Goal: Information Seeking & Learning: Find specific fact

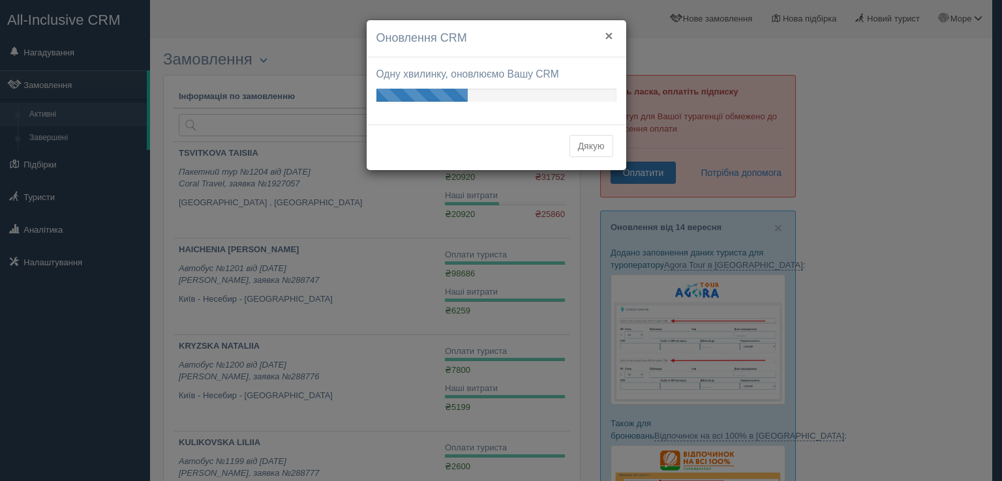
click at [607, 32] on button "×" at bounding box center [609, 36] width 8 height 14
click at [608, 33] on button "×" at bounding box center [609, 36] width 8 height 14
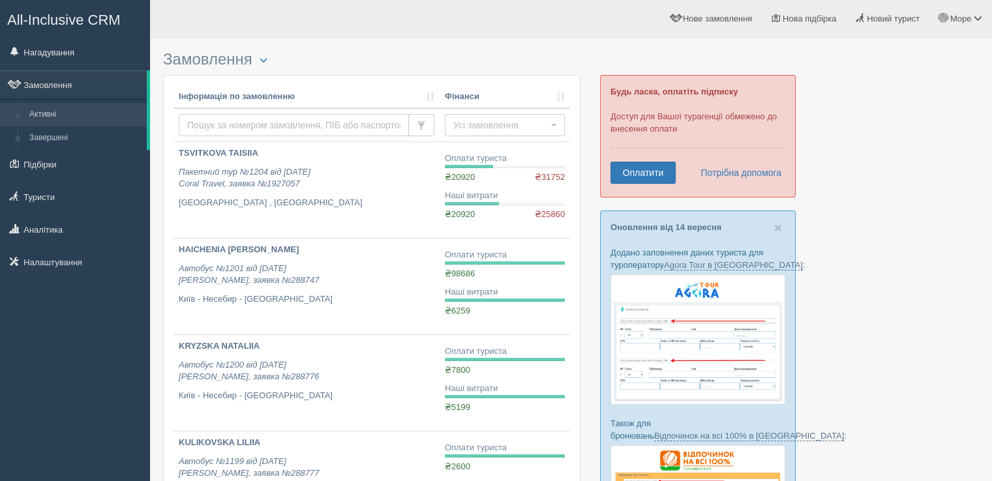
click at [237, 116] on input "text" at bounding box center [294, 125] width 230 height 22
type input "solopy"
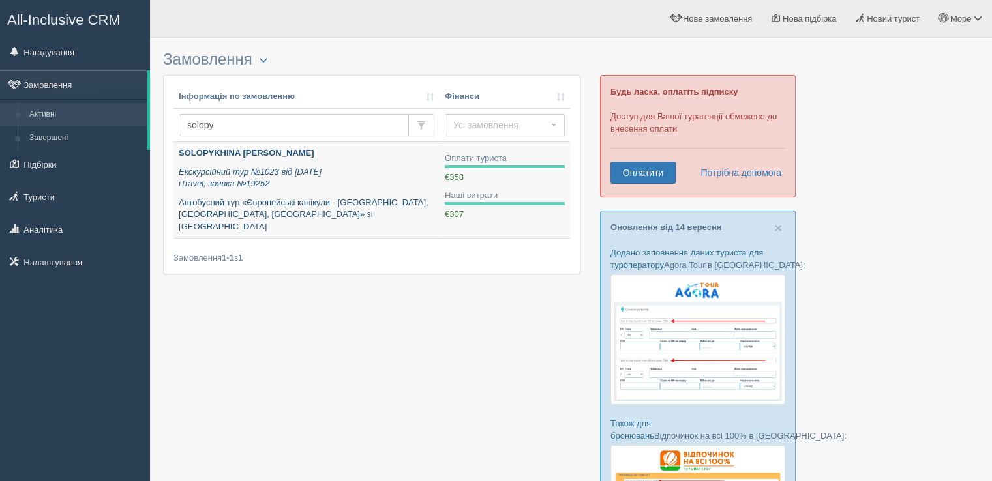
click at [224, 143] on link "SOLOPYKHINA ALONA Екскурсійний тур №1023 від 26.04.2024 iTravel, заявка №19252 …" at bounding box center [306, 190] width 266 height 96
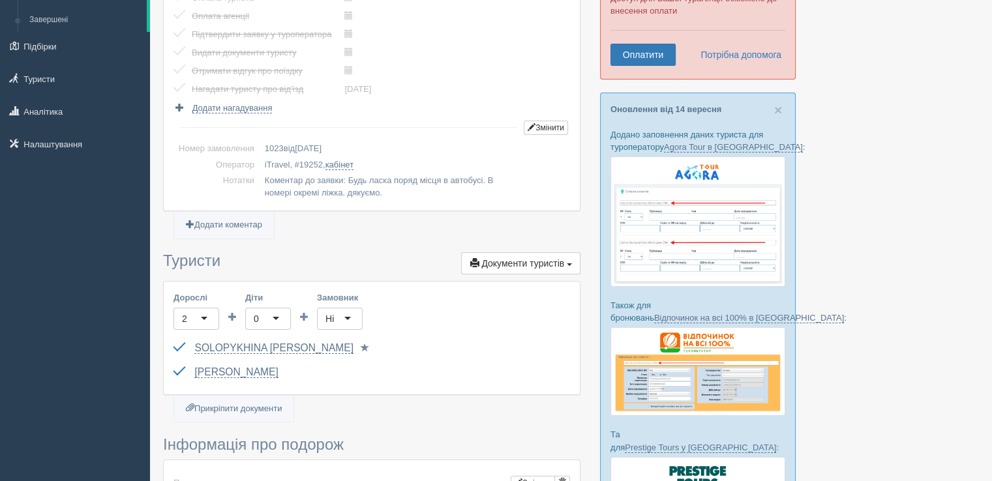
scroll to position [261, 0]
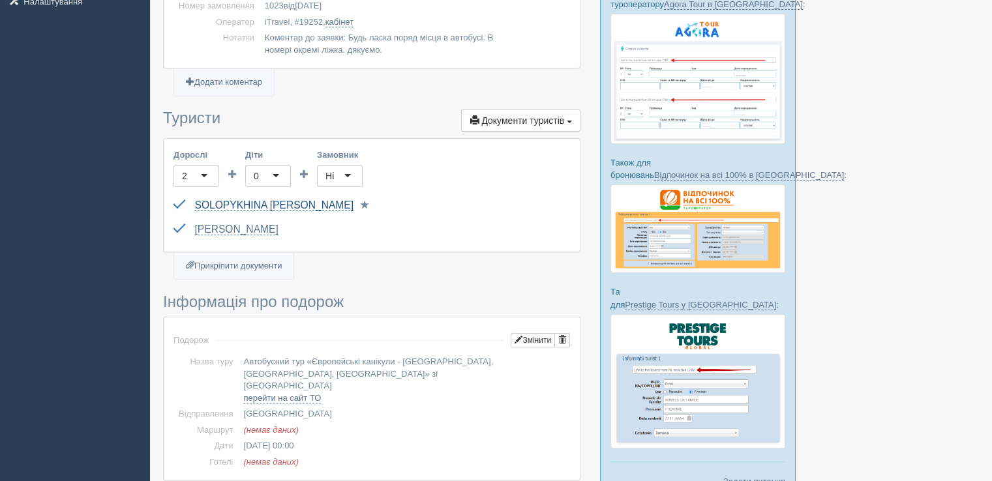
click at [255, 205] on link "SOLOPYKHINA [PERSON_NAME]" at bounding box center [273, 206] width 159 height 12
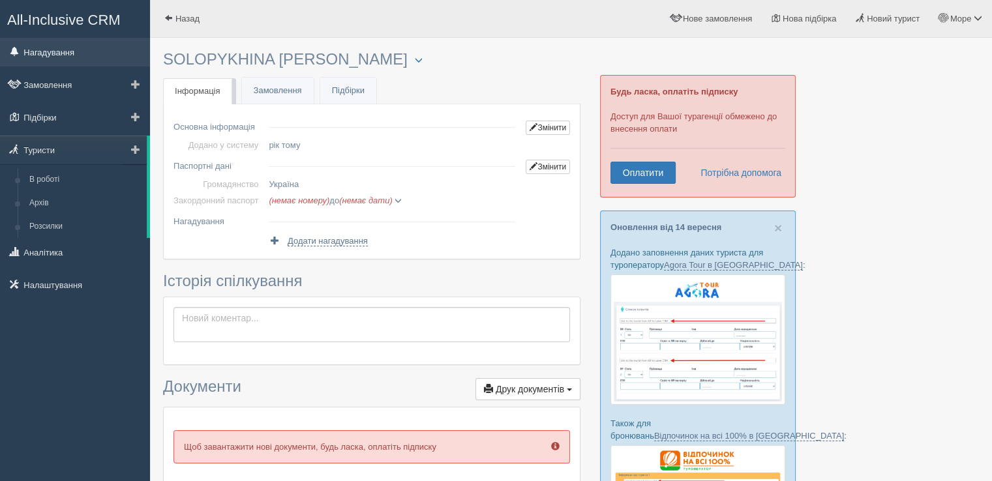
drag, startPoint x: 269, startPoint y: 57, endPoint x: 114, endPoint y: 57, distance: 155.2
click at [114, 57] on div "All-Inclusive CRM Нагадування Замовлення Підбірки" at bounding box center [496, 414] width 992 height 828
click at [230, 58] on h3 "SOLOPYKHINA ALONA Менеджер: Море Туров Відправити до архіву Взяти в роботу Об'є…" at bounding box center [371, 60] width 417 height 18
drag, startPoint x: 275, startPoint y: 55, endPoint x: 164, endPoint y: 58, distance: 111.6
click at [164, 58] on h3 "SOLOPYKHINA ALONA Менеджер: Море Туров Відправити до архіву Взяти в роботу Об'є…" at bounding box center [371, 60] width 417 height 18
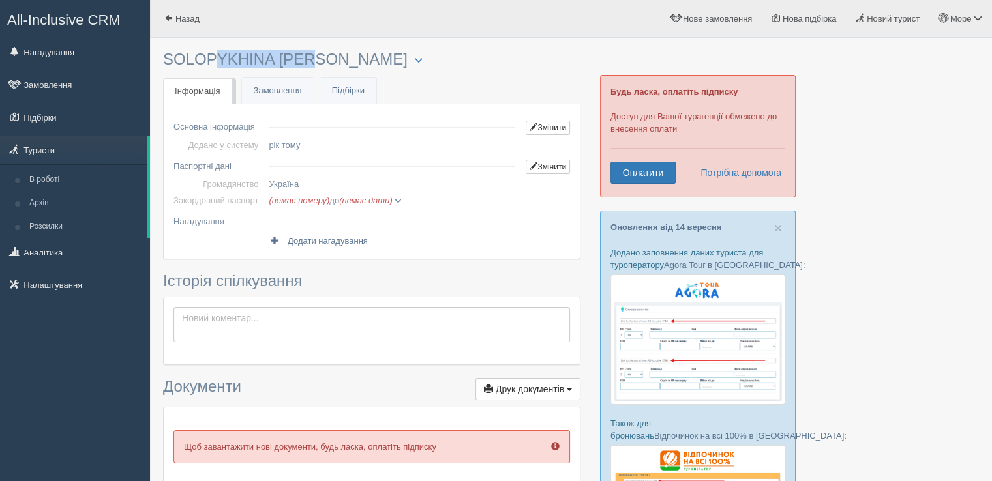
copy h3 "SOLOPYKHINA"
drag, startPoint x: 281, startPoint y: 59, endPoint x: 337, endPoint y: 38, distance: 59.0
click at [330, 52] on h3 "SOLOPYKHINA ALONA Менеджер: Море Туров Відправити до архіву Взяти в роботу Об'є…" at bounding box center [371, 60] width 417 height 18
copy h3 "ALONA"
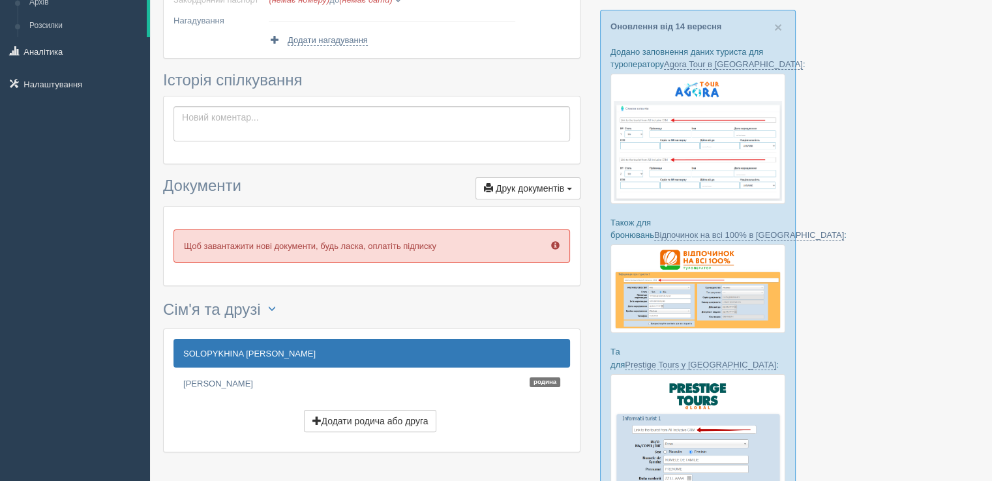
scroll to position [65, 0]
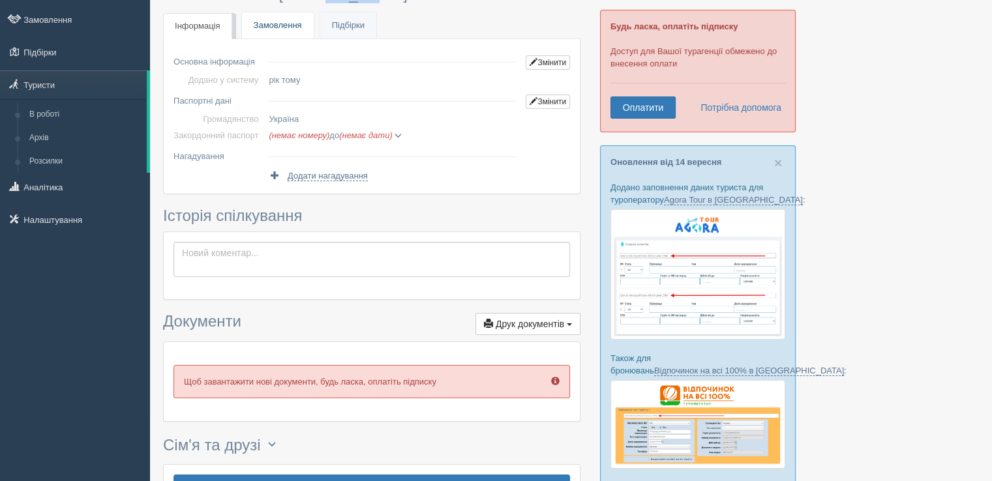
click at [273, 27] on link "Замовлення" at bounding box center [278, 25] width 72 height 27
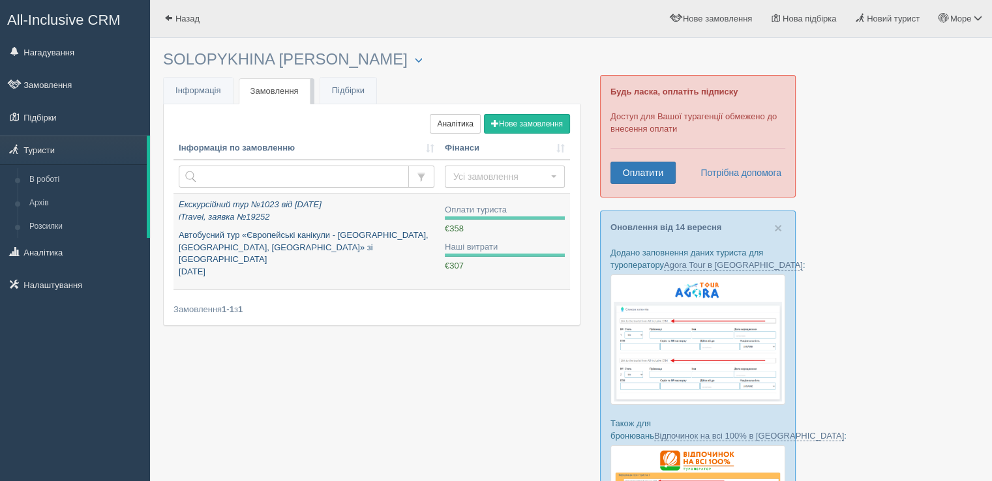
click at [226, 243] on p "Автобусний тур «Європейські канікули - Прага, Париж, Берлін» зі Львова квітень …" at bounding box center [307, 254] width 256 height 48
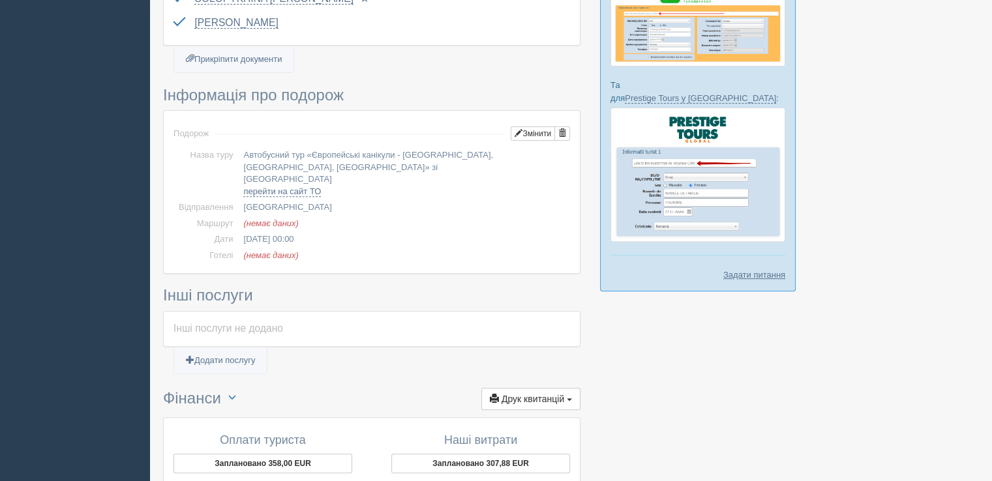
scroll to position [391, 0]
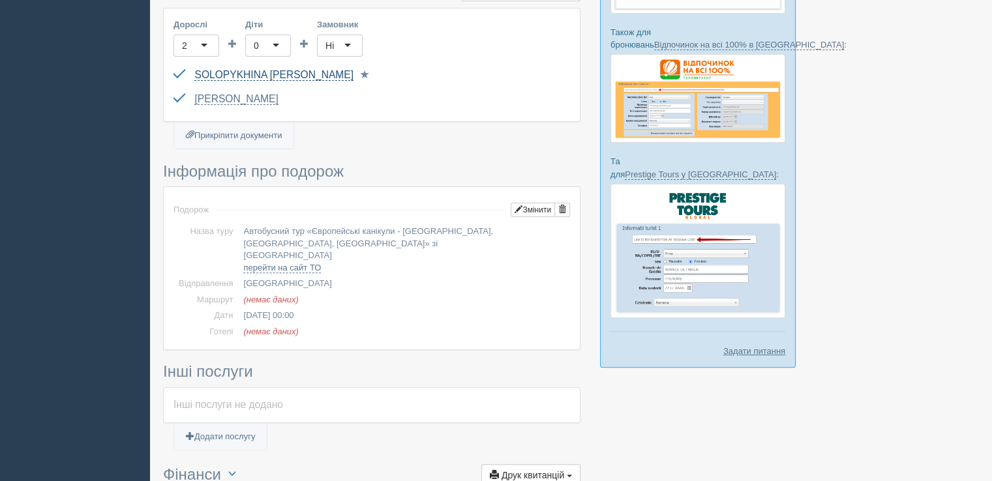
click at [266, 74] on link "SOLOPYKHINA [PERSON_NAME]" at bounding box center [273, 75] width 159 height 12
drag, startPoint x: 197, startPoint y: 71, endPoint x: 260, endPoint y: 76, distance: 63.4
click at [260, 76] on link "SOLOPYKHINA [PERSON_NAME]" at bounding box center [273, 75] width 159 height 12
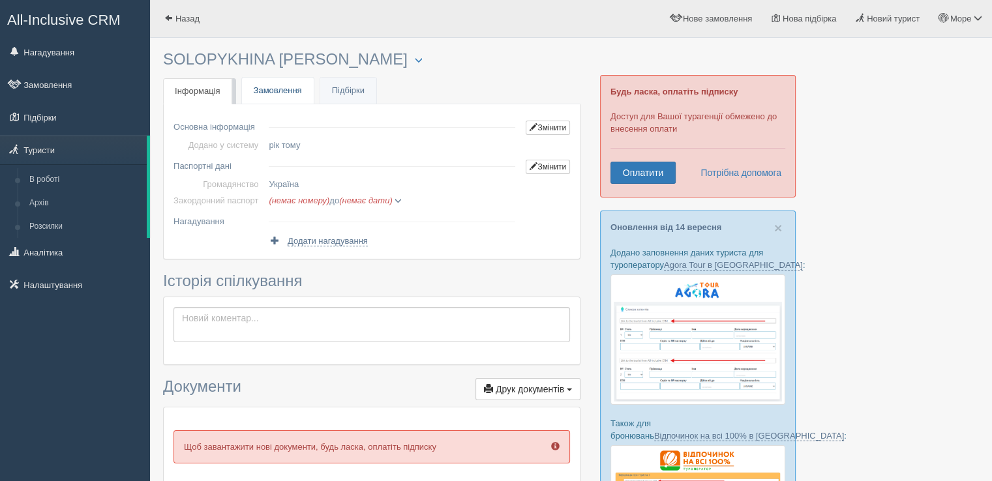
click at [275, 97] on link "Замовлення" at bounding box center [278, 91] width 72 height 27
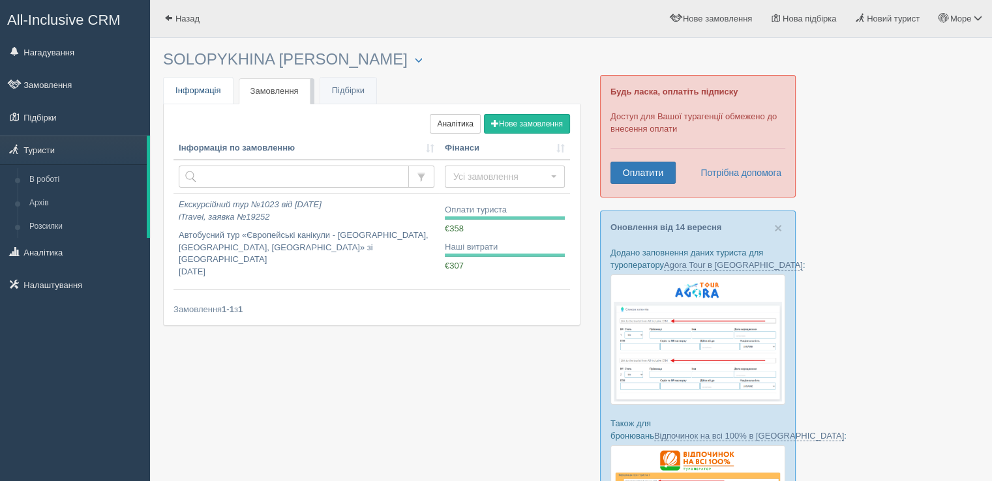
click at [192, 89] on span "Інформація" at bounding box center [198, 90] width 46 height 10
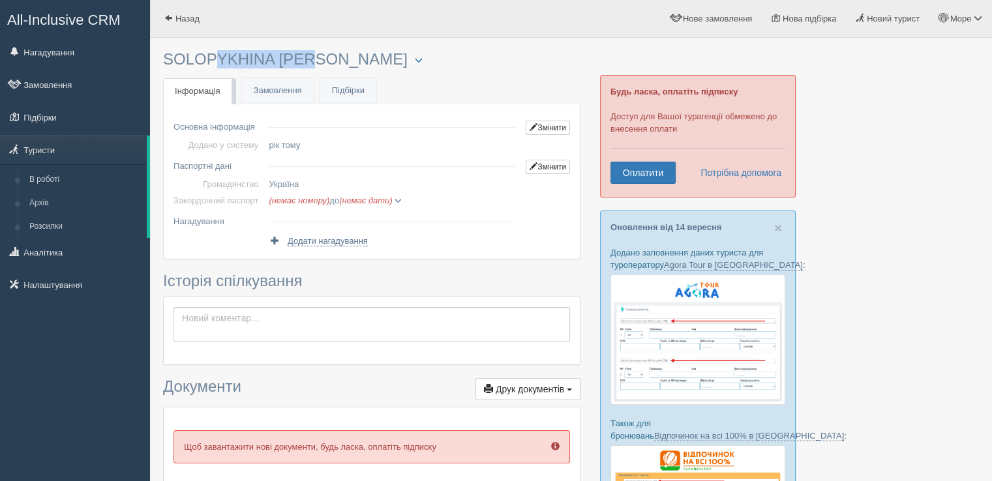
drag, startPoint x: 166, startPoint y: 55, endPoint x: 271, endPoint y: 61, distance: 105.8
click at [271, 61] on h3 "SOLOPYKHINA [PERSON_NAME] Менеджер: Море Туров Відправити до архіву Взяти в роб…" at bounding box center [371, 60] width 417 height 18
copy h3 "SOLOPYKHINA"
click at [301, 57] on h3 "SOLOPYKHINA ALONA Менеджер: Море Туров Відправити до архіву Взяти в роботу Об'є…" at bounding box center [371, 60] width 417 height 18
drag, startPoint x: 280, startPoint y: 58, endPoint x: 327, endPoint y: 55, distance: 47.0
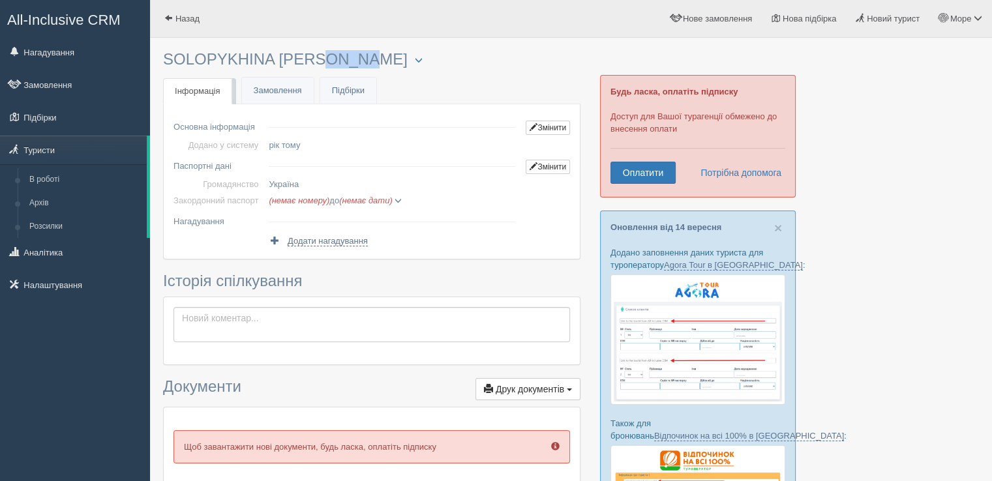
click at [329, 59] on h3 "SOLOPYKHINA ALONA Менеджер: Море Туров Відправити до архіву Взяти в роботу Об'є…" at bounding box center [371, 60] width 417 height 18
copy h3 "ALONA"
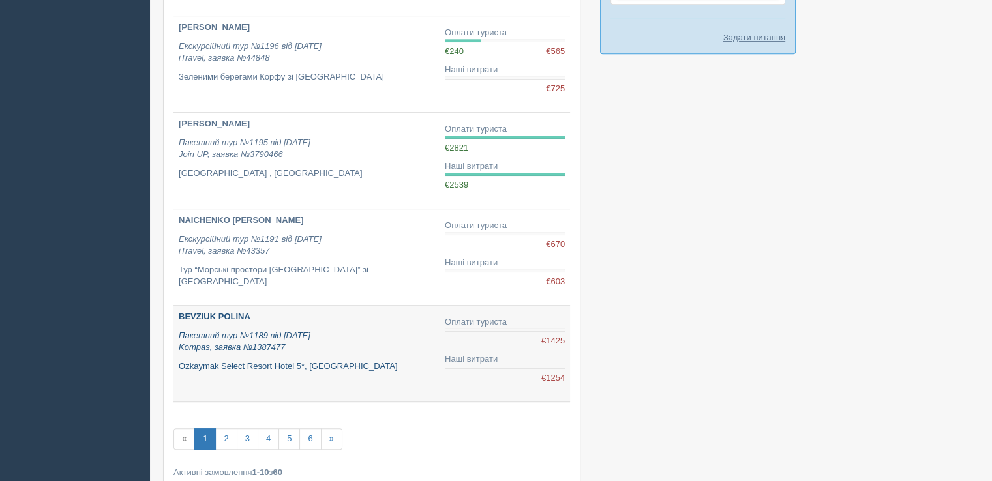
scroll to position [783, 0]
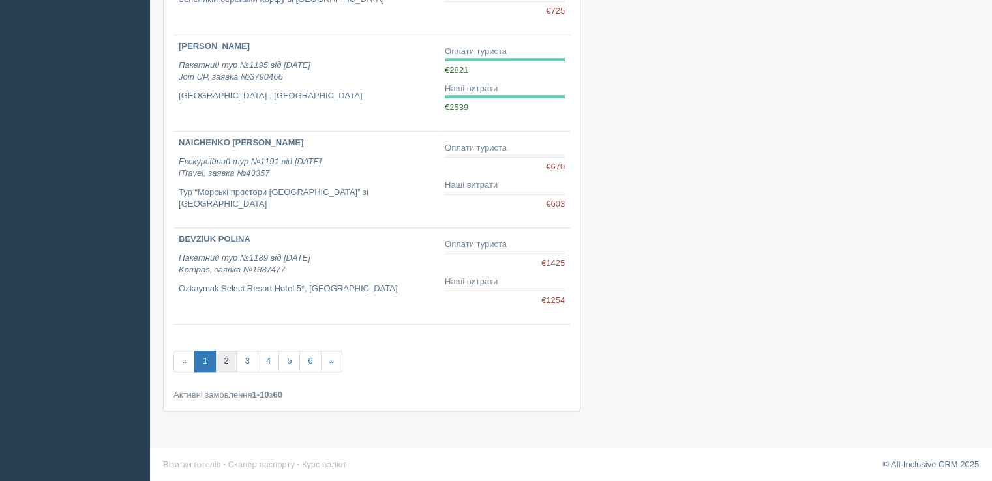
click at [229, 358] on link "2" at bounding box center [226, 362] width 22 height 22
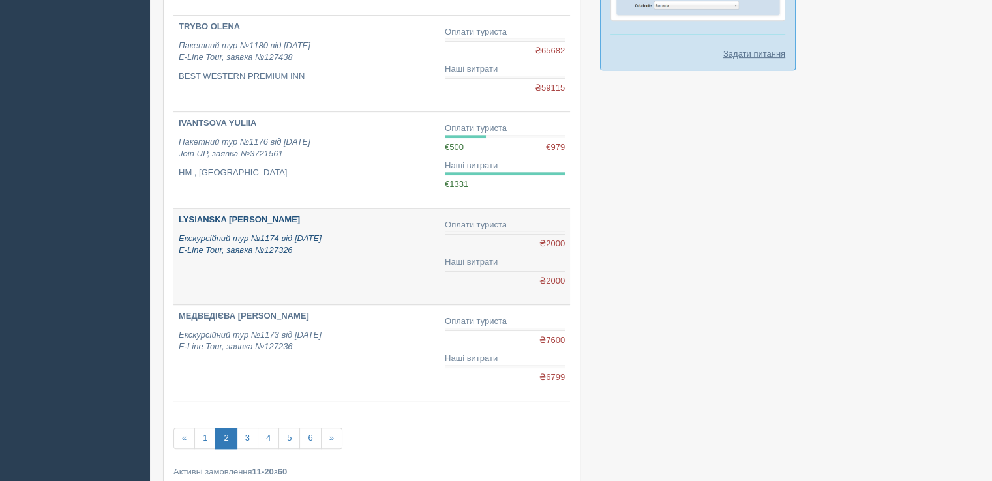
scroll to position [717, 0]
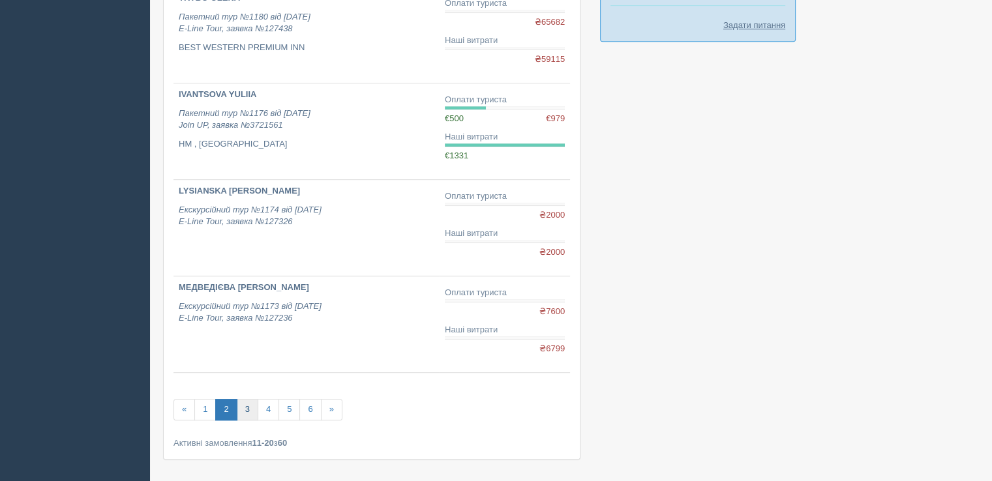
click at [251, 405] on link "3" at bounding box center [248, 410] width 22 height 22
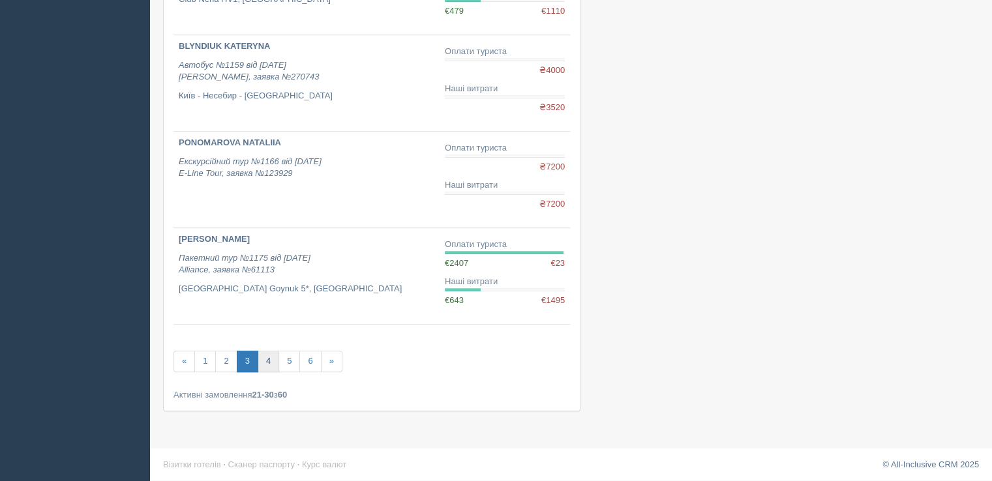
scroll to position [783, 0]
click at [265, 353] on link "4" at bounding box center [269, 362] width 22 height 22
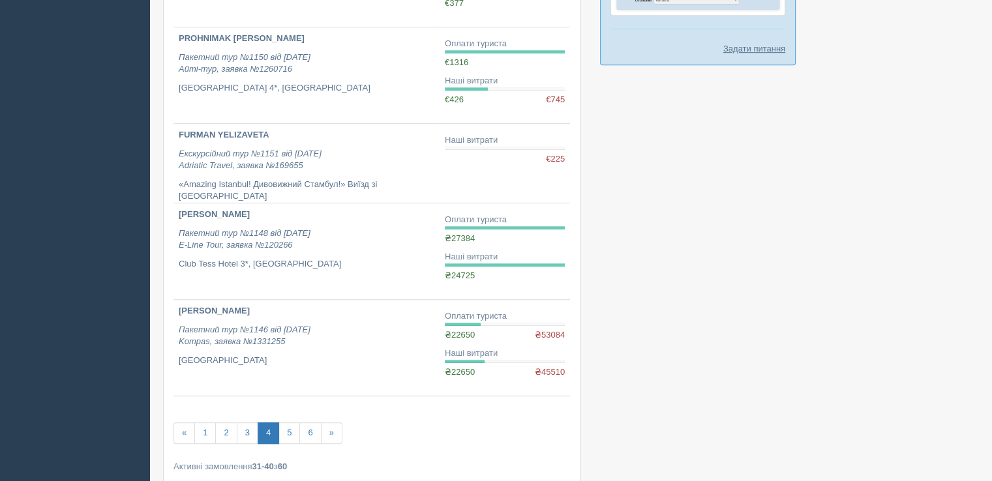
scroll to position [717, 0]
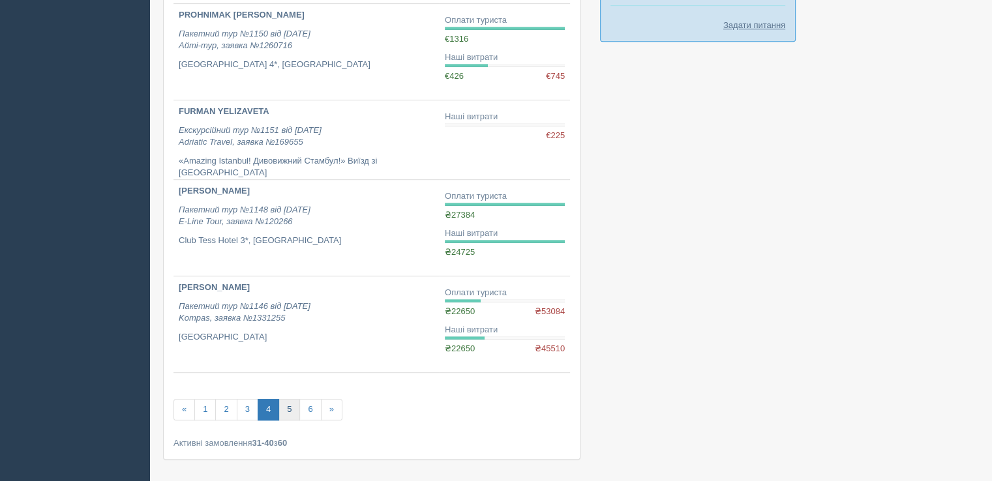
click at [287, 405] on link "5" at bounding box center [289, 410] width 22 height 22
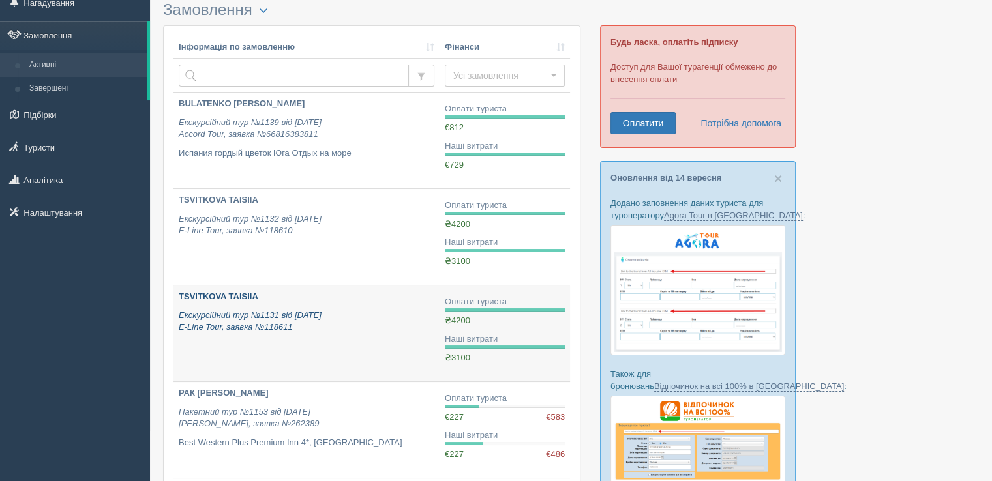
scroll to position [130, 0]
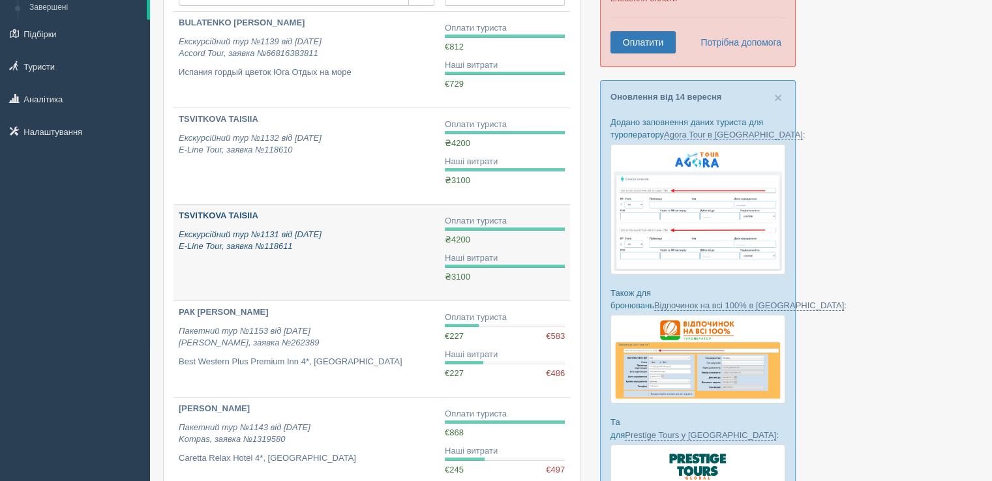
click at [225, 211] on b "TSVITKOVA TAISIIA" at bounding box center [219, 216] width 80 height 10
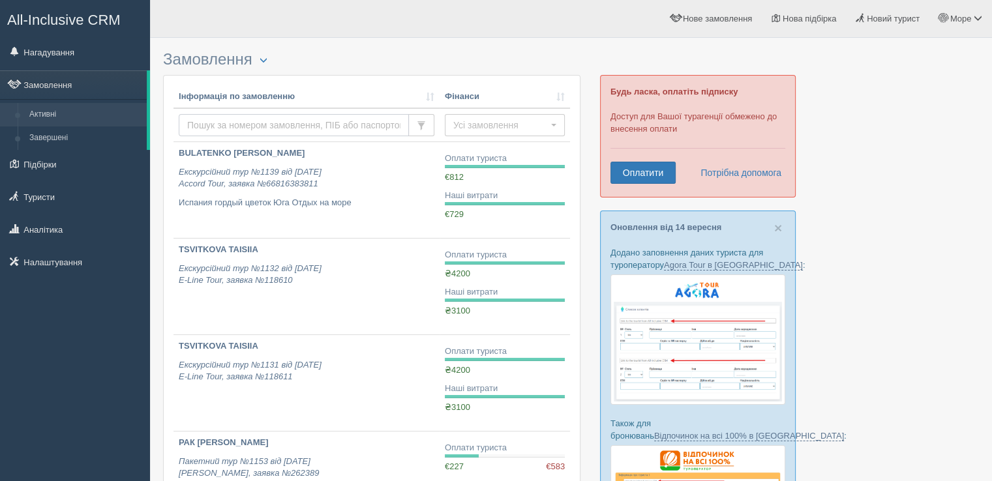
click at [249, 118] on input "text" at bounding box center [294, 125] width 230 height 22
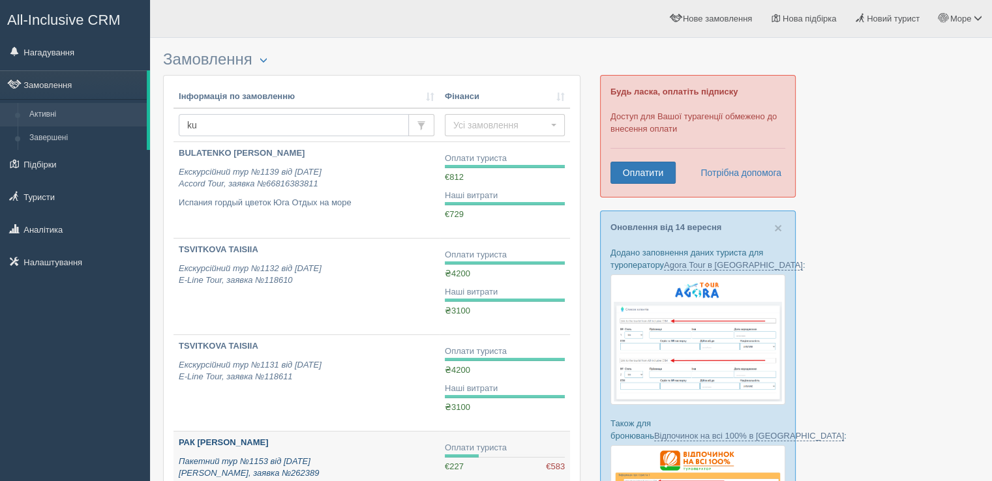
type input "kus"
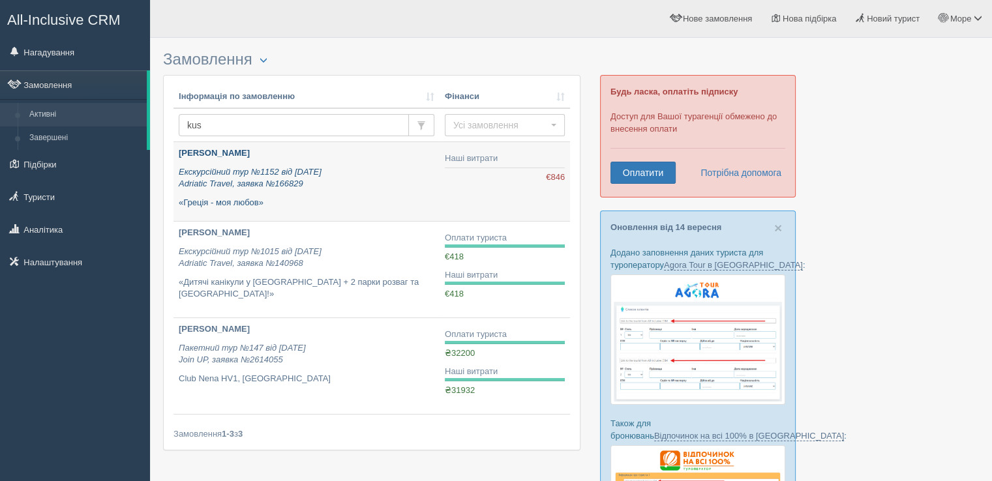
click at [237, 156] on b "[PERSON_NAME]" at bounding box center [214, 153] width 71 height 10
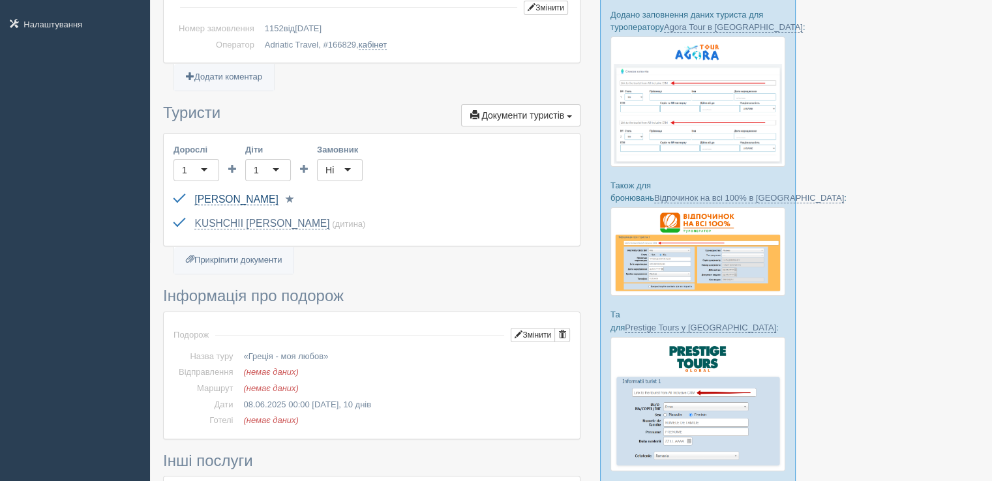
scroll to position [261, 0]
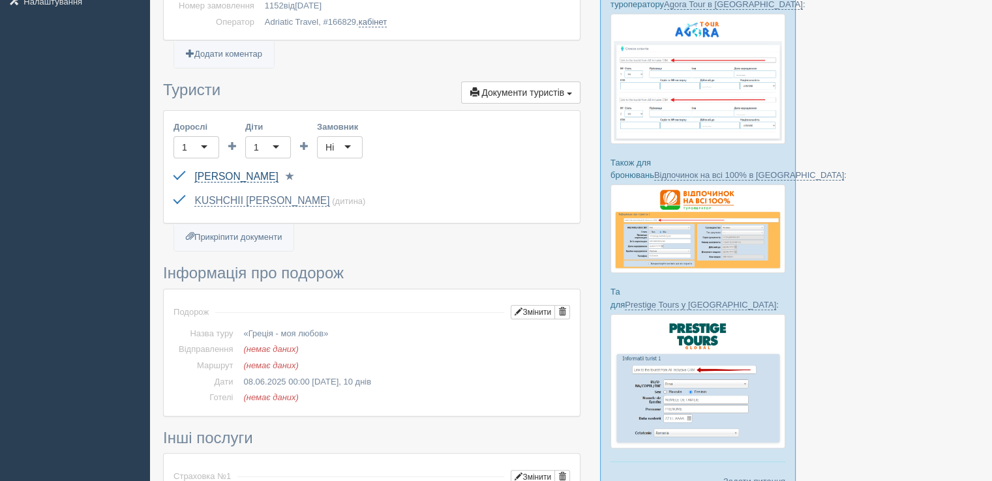
click at [242, 174] on link "[PERSON_NAME]" at bounding box center [235, 177] width 83 height 12
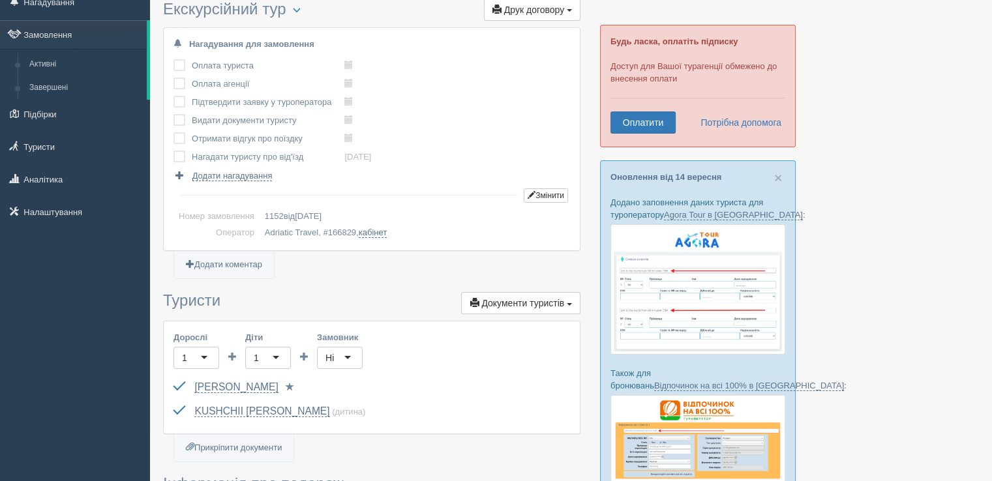
scroll to position [196, 0]
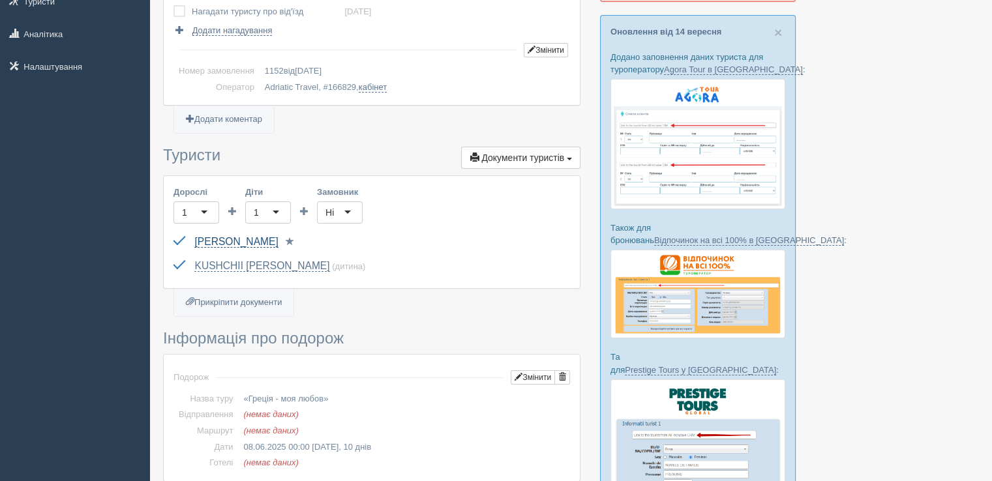
click at [255, 238] on link "[PERSON_NAME]" at bounding box center [235, 242] width 83 height 12
click at [230, 263] on link "KUSHCHII RODION" at bounding box center [261, 266] width 135 height 12
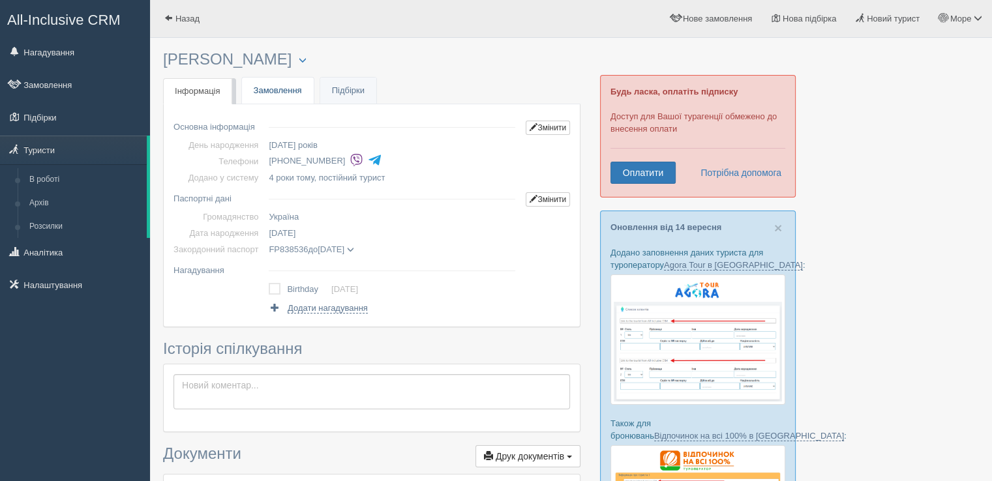
click at [283, 81] on link "Замовлення" at bounding box center [278, 91] width 72 height 27
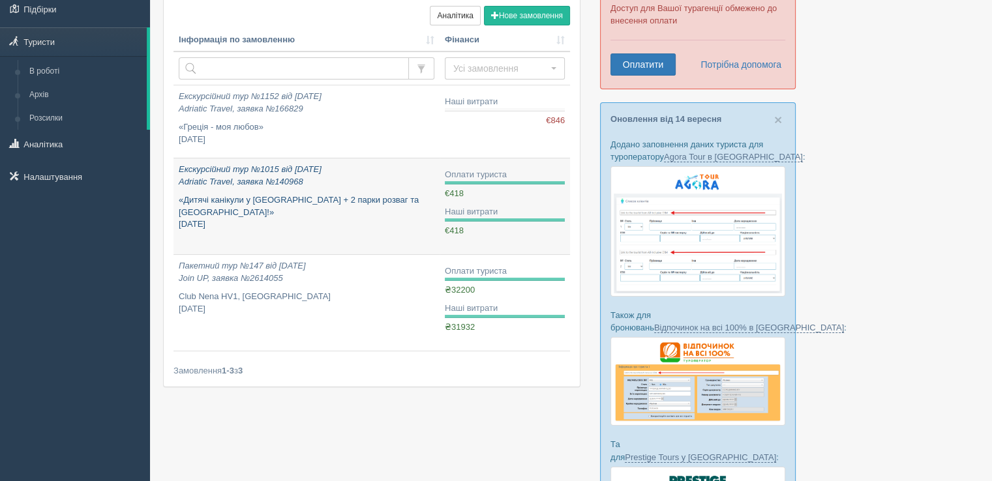
scroll to position [130, 0]
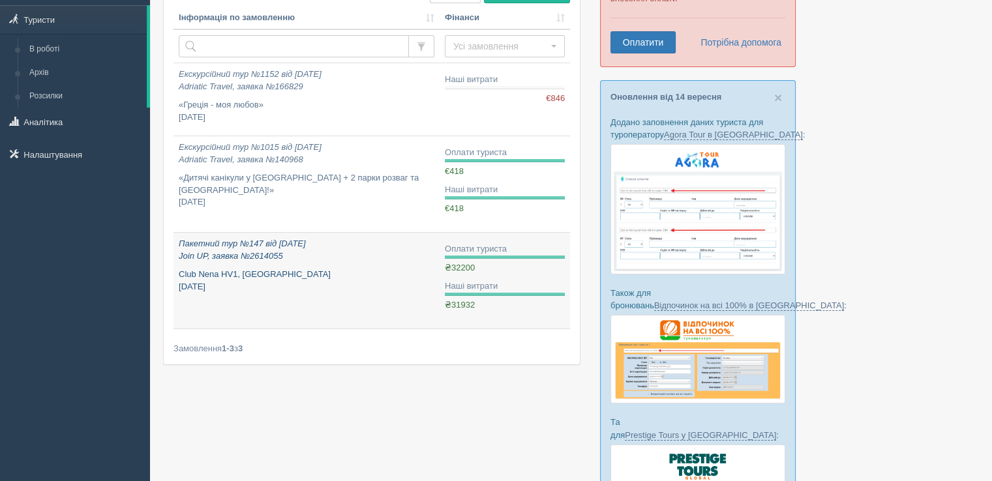
click at [255, 254] on icon "Пакетний тур №147 від 18.09.2021 Join UP, заявка №2614055" at bounding box center [242, 250] width 127 height 22
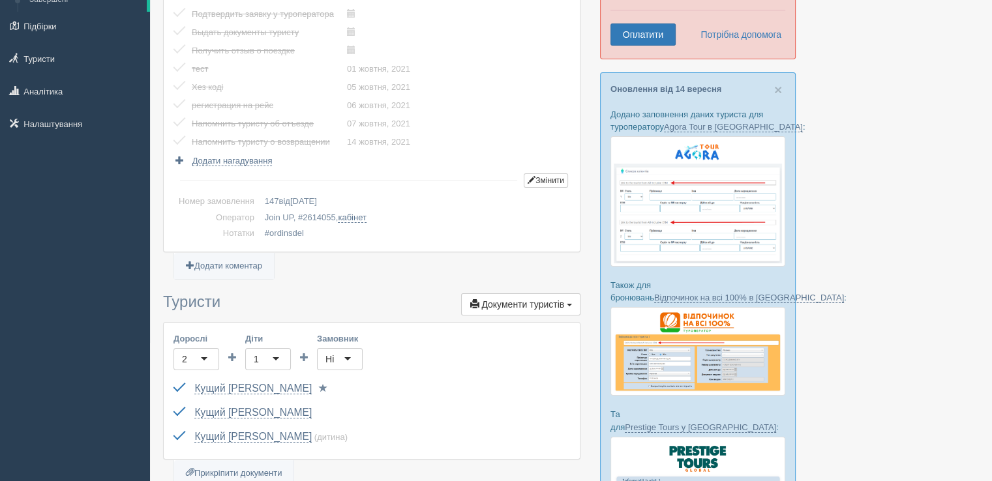
scroll to position [130, 0]
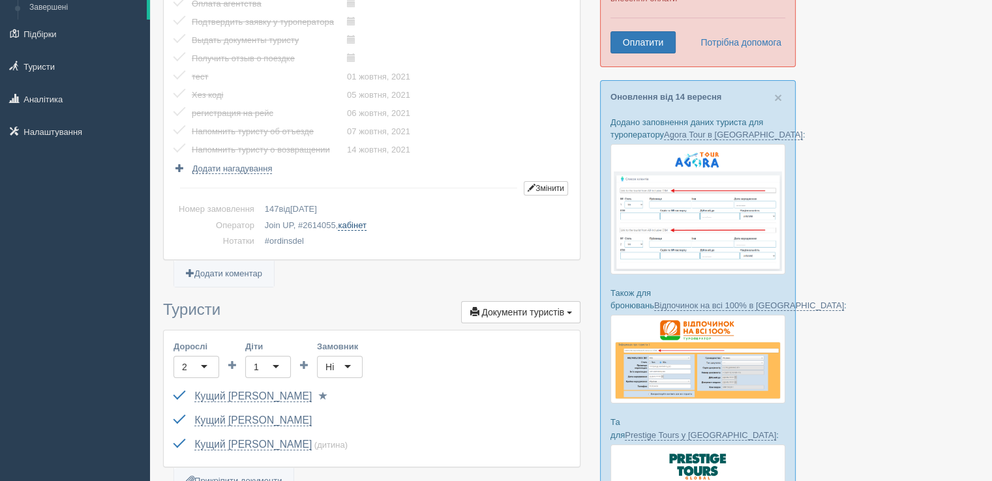
click at [352, 228] on link "кабінет" at bounding box center [352, 225] width 28 height 10
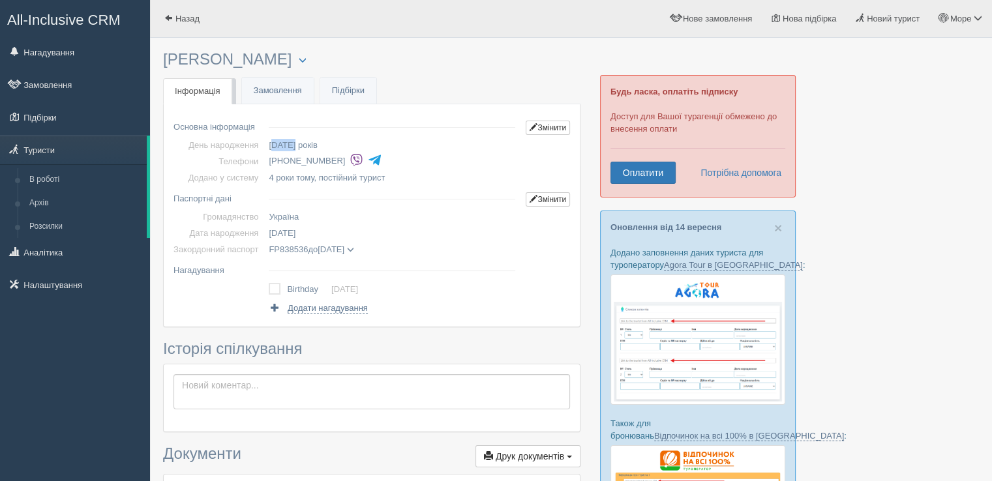
drag, startPoint x: 265, startPoint y: 139, endPoint x: 292, endPoint y: 147, distance: 28.7
click at [292, 147] on td "21 липня, 50 років" at bounding box center [391, 145] width 257 height 16
copy span "21.07.1975"
copy span "FP838536"
click at [326, 250] on span "20.07.2028" at bounding box center [331, 250] width 27 height 10
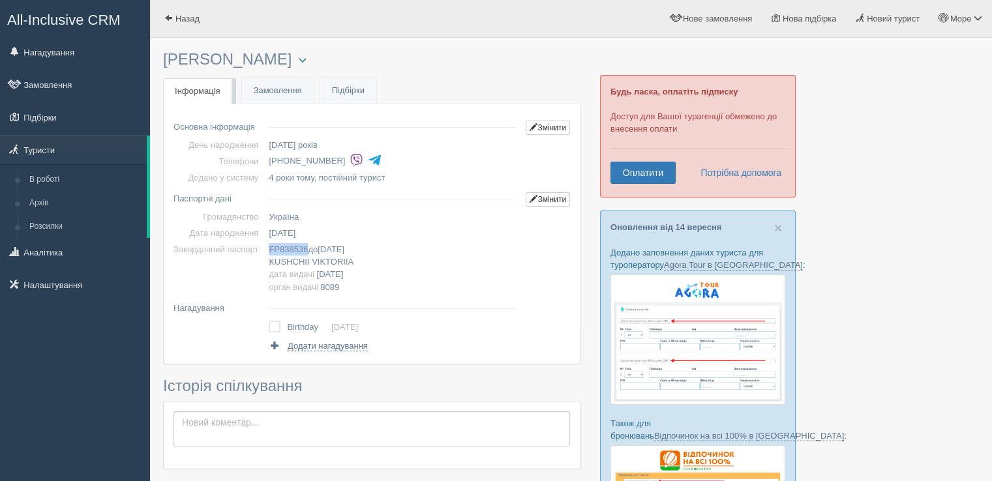
copy span "20.07.2028"
click at [322, 288] on span "8089" at bounding box center [329, 287] width 19 height 10
copy span "8089"
click at [344, 276] on span "20.07.2018" at bounding box center [330, 274] width 27 height 10
click at [314, 264] on span "VIKTORIIA" at bounding box center [333, 262] width 42 height 10
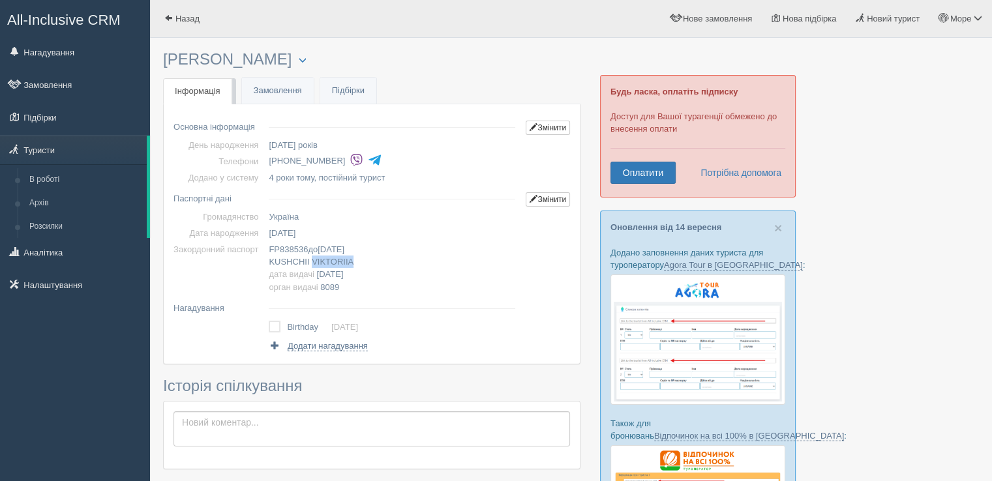
click at [339, 272] on span "20.07.2018" at bounding box center [330, 274] width 27 height 10
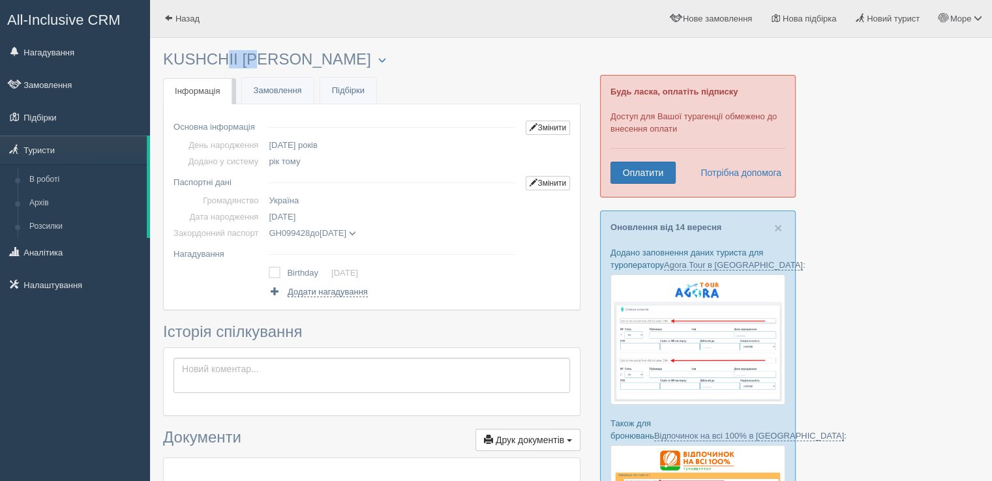
drag, startPoint x: 170, startPoint y: 56, endPoint x: 232, endPoint y: 63, distance: 62.3
click at [232, 63] on h3 "KUSHCHII RODION Менеджер: Море Туров Відправити до архіву Взяти в роботу Об'єдн…" at bounding box center [371, 60] width 417 height 18
drag, startPoint x: 236, startPoint y: 62, endPoint x: 142, endPoint y: 63, distance: 94.6
click at [142, 63] on div "All-Inclusive CRM Нагадування Замовлення Підбірки" at bounding box center [496, 414] width 992 height 828
drag, startPoint x: 185, startPoint y: 65, endPoint x: 197, endPoint y: 61, distance: 12.4
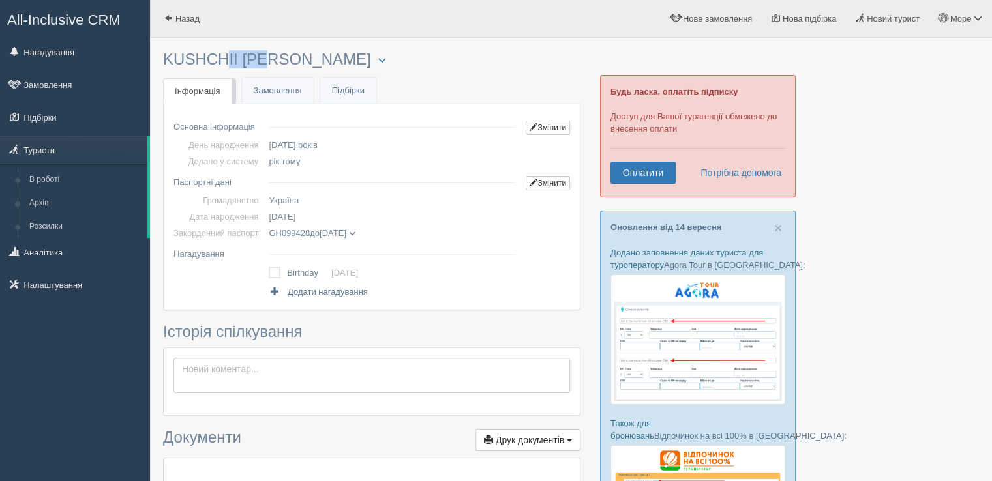
click at [185, 64] on h3 "KUSHCHII RODION Менеджер: Море Туров Відправити до архіву Взяти в роботу Об'єдн…" at bounding box center [371, 60] width 417 height 18
click at [240, 56] on h3 "KUSHCHII RODION Менеджер: Море Туров Відправити до архіву Взяти в роботу Об'єдн…" at bounding box center [371, 60] width 417 height 18
drag, startPoint x: 237, startPoint y: 55, endPoint x: 164, endPoint y: 59, distance: 73.1
click at [164, 59] on h3 "KUSHCHII RODION Менеджер: Море Туров Відправити до архіву Взяти в роботу Об'єдн…" at bounding box center [371, 60] width 417 height 18
copy h3 "KUSHCHII"
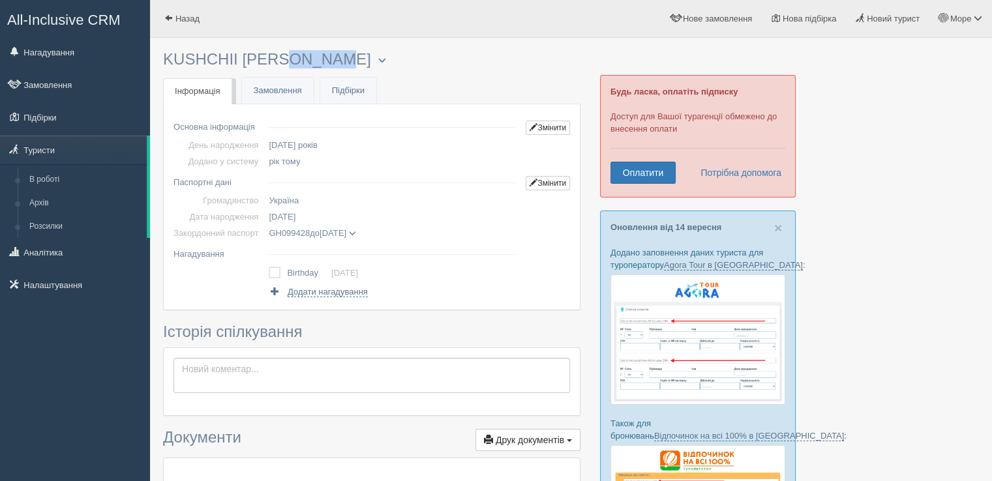
drag, startPoint x: 245, startPoint y: 61, endPoint x: 302, endPoint y: 66, distance: 57.6
click at [302, 66] on h3 "KUSHCHII RODION Менеджер: Море Туров Відправити до архіву Взяти в роботу Об'єдн…" at bounding box center [371, 60] width 417 height 18
copy h3 "RODION"
copy span "19.04.2013"
copy span "GH099428"
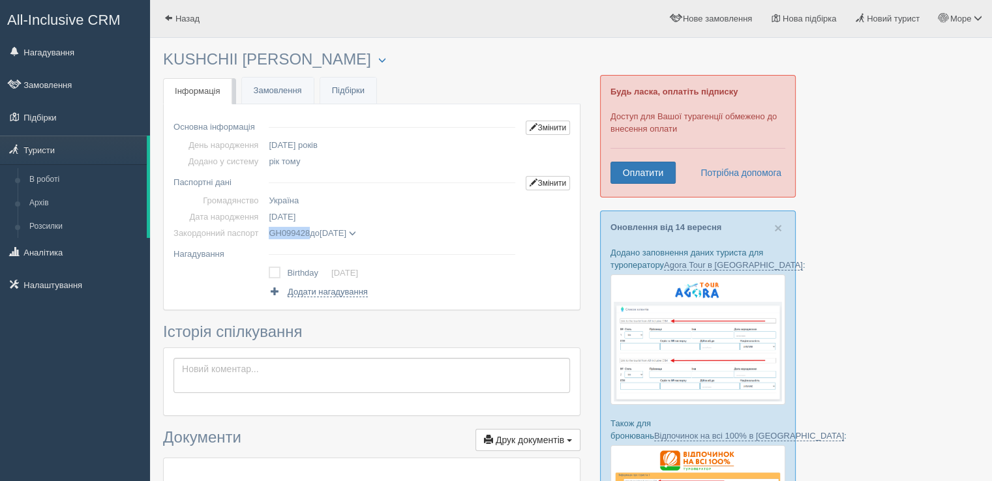
copy span "07.11.2027"
click at [356, 233] on span at bounding box center [352, 233] width 7 height 7
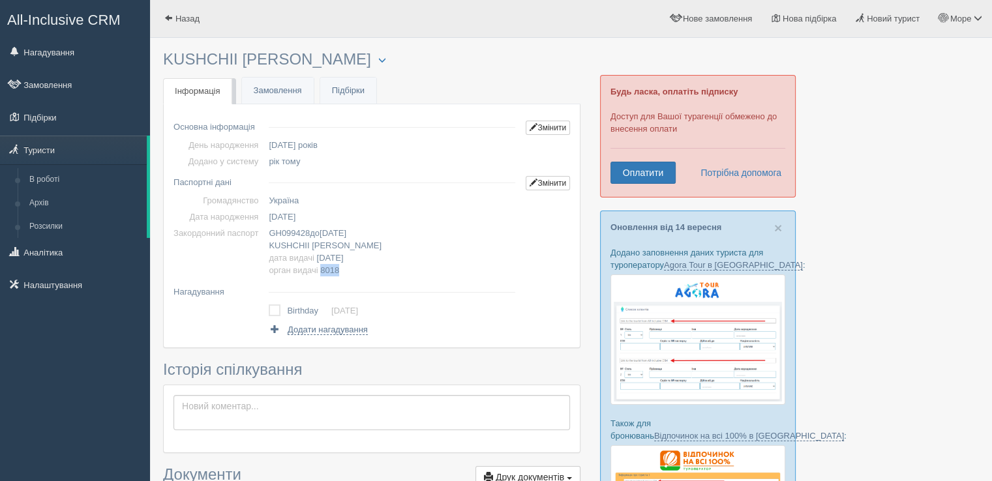
copy span "8018"
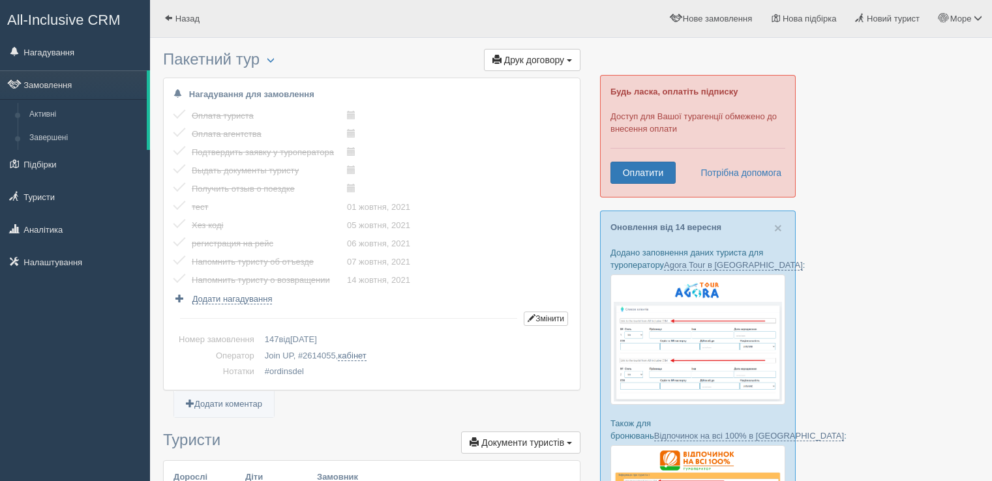
scroll to position [130, 0]
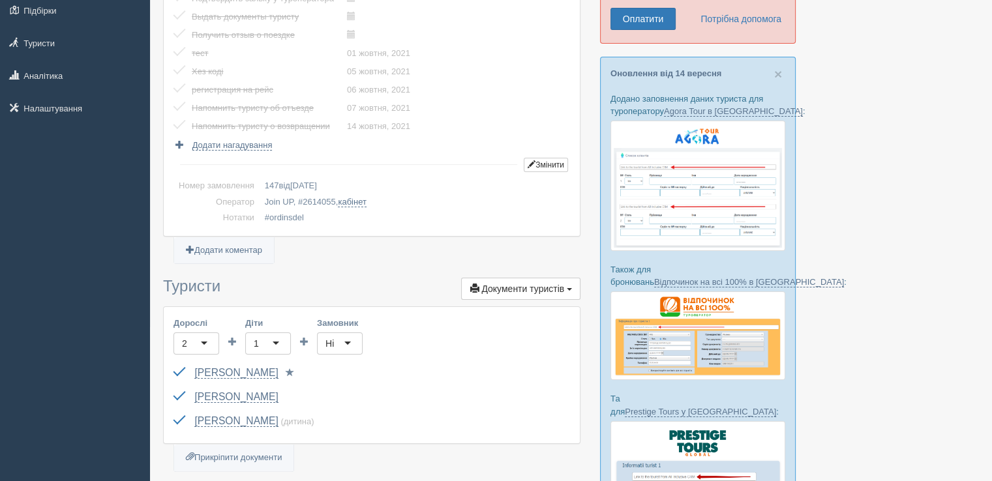
scroll to position [326, 0]
